Goal: Task Accomplishment & Management: Use online tool/utility

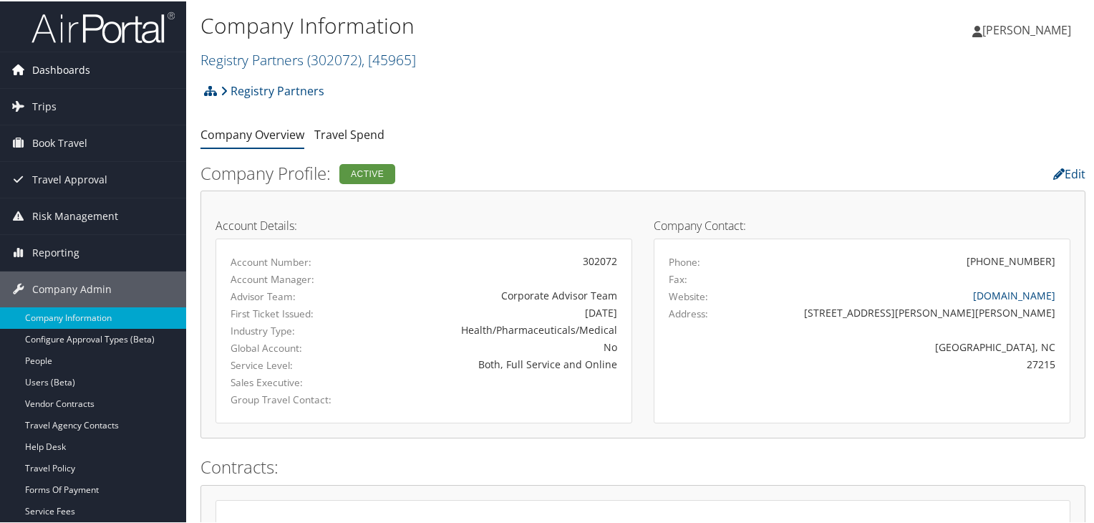
click at [77, 67] on span "Dashboards" at bounding box center [61, 69] width 58 height 36
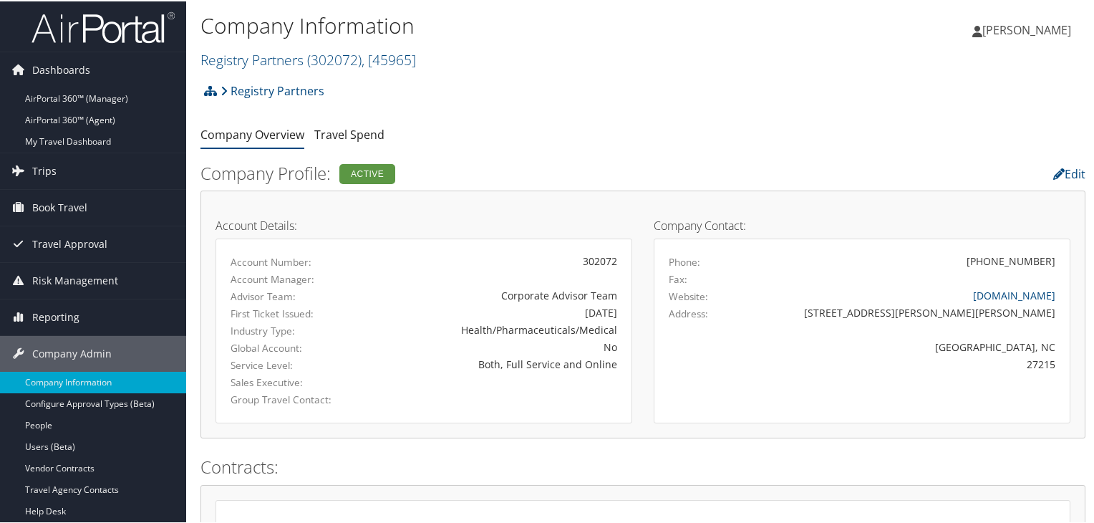
click at [155, 22] on img at bounding box center [103, 26] width 143 height 34
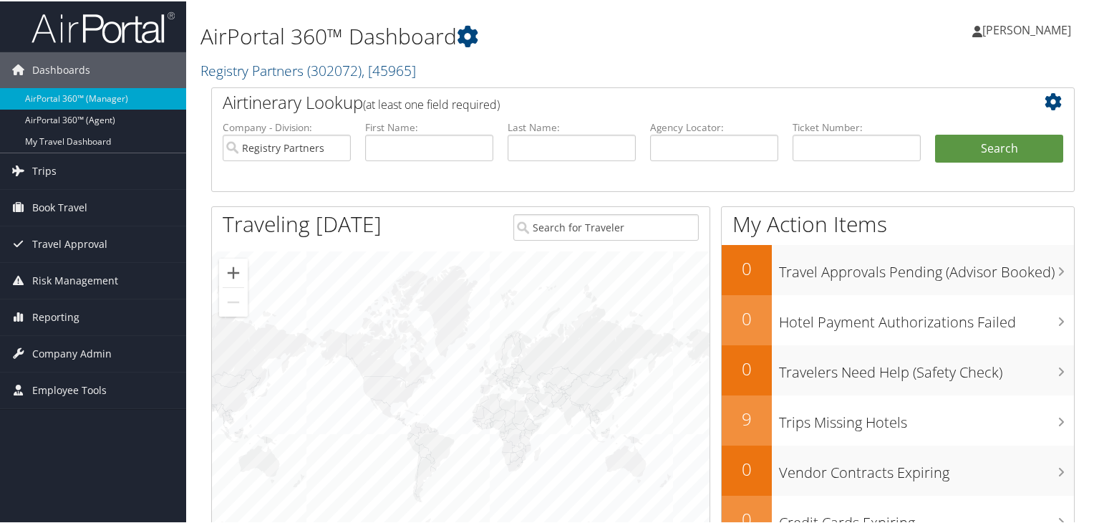
click at [86, 5] on li at bounding box center [93, 25] width 186 height 51
click at [86, 24] on img at bounding box center [103, 26] width 143 height 34
click at [339, 149] on input "Registry Partners" at bounding box center [287, 146] width 128 height 26
click at [657, 153] on input "text" at bounding box center [714, 146] width 128 height 26
paste input "D98KKW"
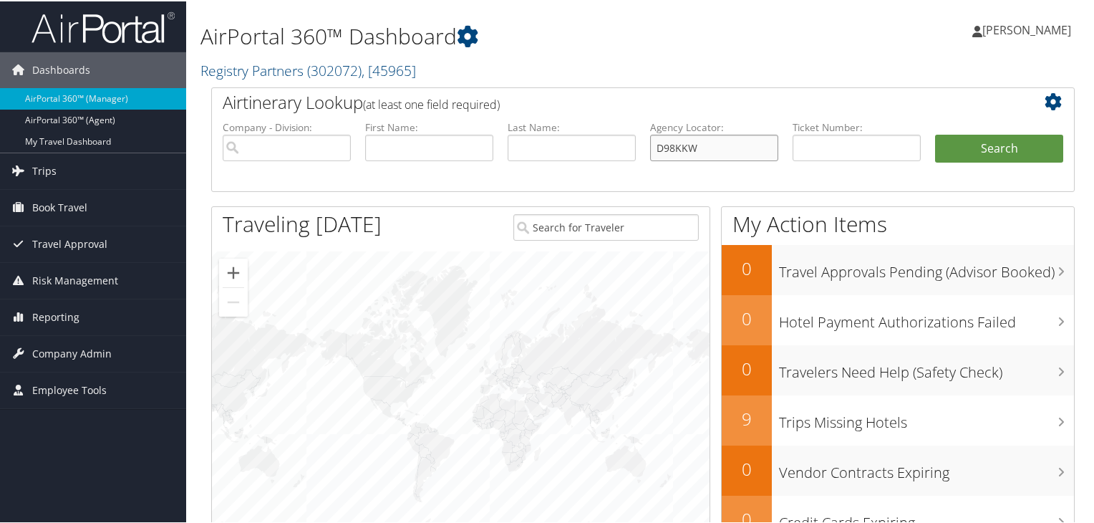
type input "D98KKW"
click at [935, 133] on button "Search" at bounding box center [999, 147] width 128 height 29
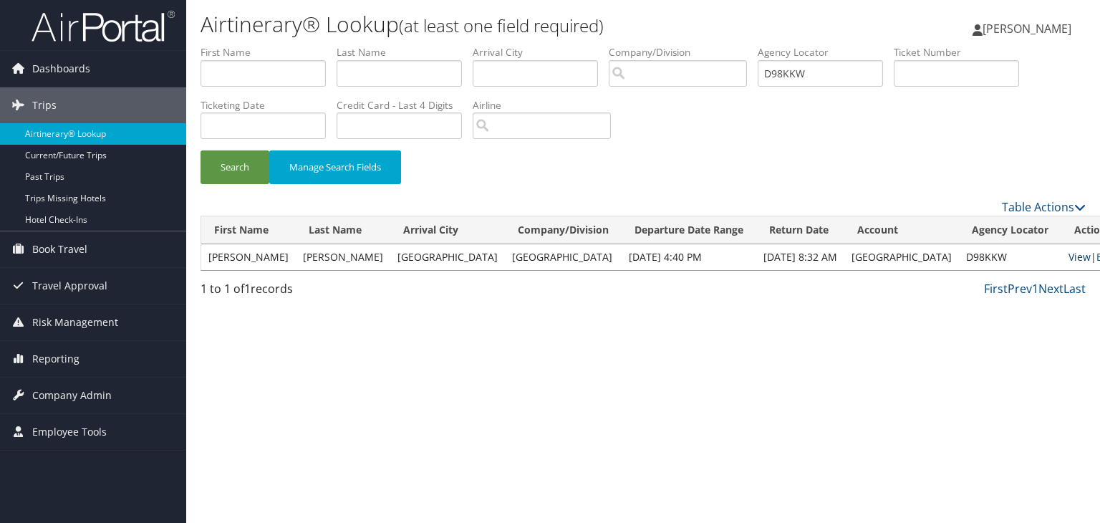
click at [1068, 259] on link "View" at bounding box center [1079, 257] width 22 height 14
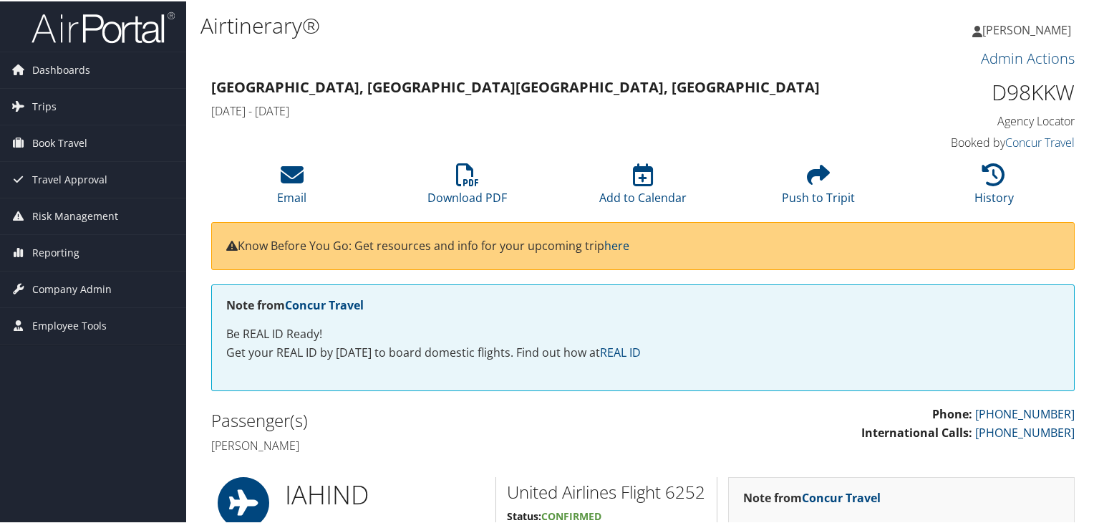
drag, startPoint x: 327, startPoint y: 445, endPoint x: 212, endPoint y: 438, distance: 114.8
click at [212, 438] on h4 "[PERSON_NAME]" at bounding box center [421, 444] width 421 height 16
copy h4 "[PERSON_NAME]"
click at [469, 184] on icon at bounding box center [467, 173] width 23 height 23
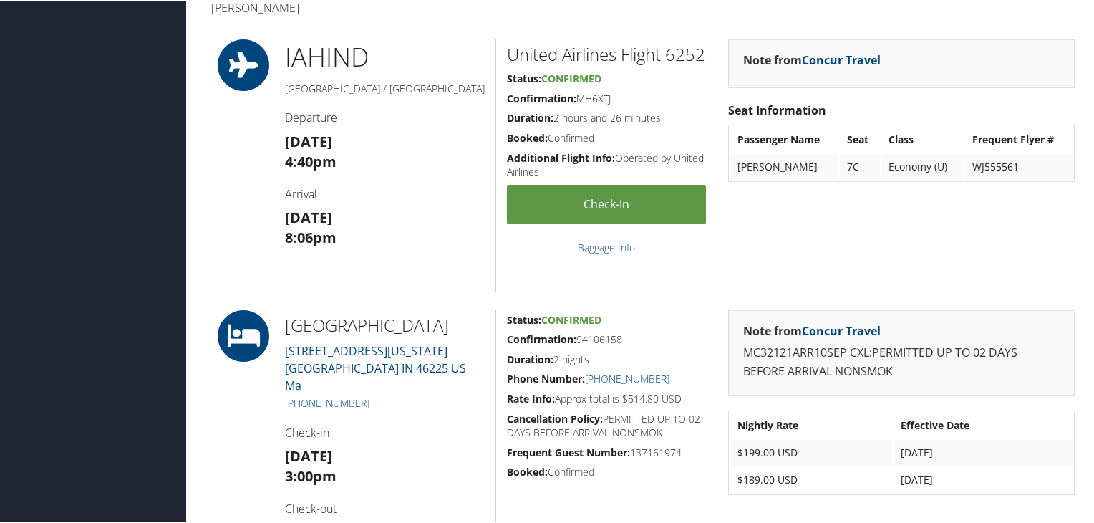
scroll to position [788, 0]
